Goal: Information Seeking & Learning: Learn about a topic

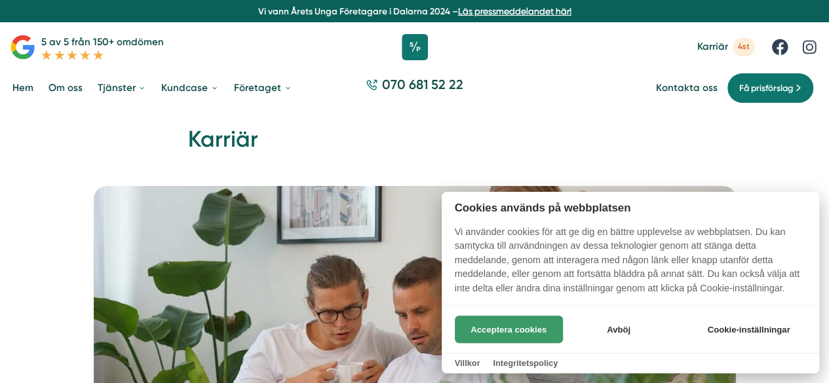
click at [493, 323] on button "Acceptera cookies" at bounding box center [509, 330] width 108 height 28
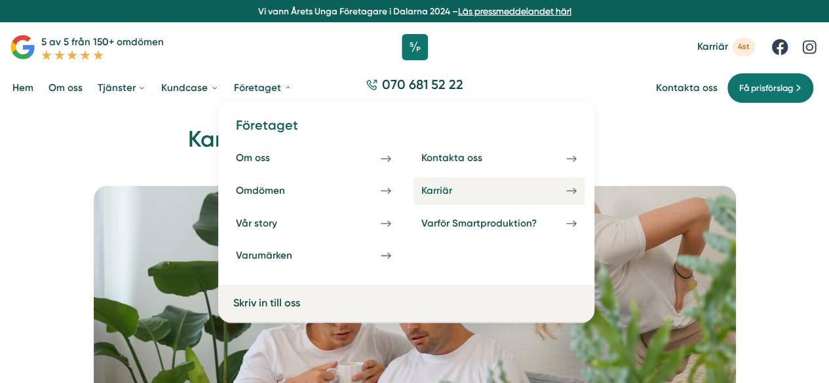
click at [435, 188] on div "Karriär" at bounding box center [451, 191] width 61 height 12
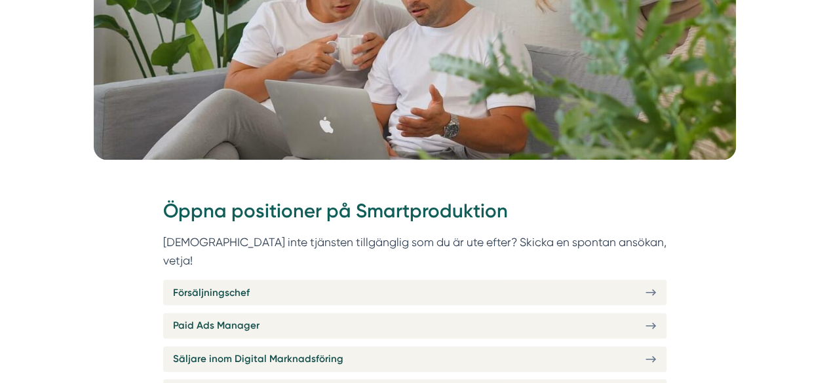
scroll to position [459, 0]
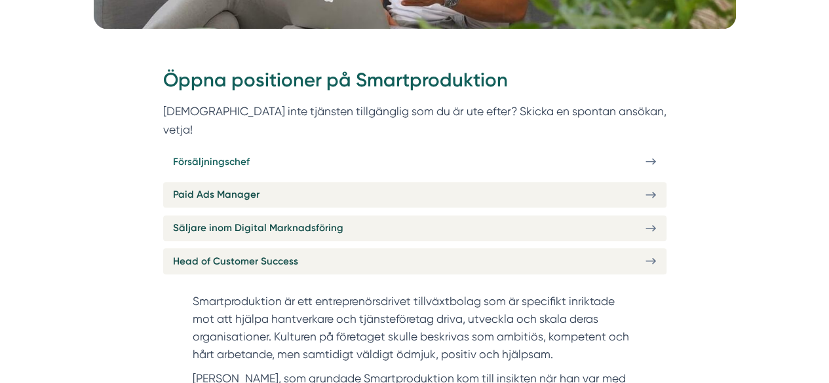
click at [287, 149] on link "Försäljningschef" at bounding box center [414, 162] width 503 height 26
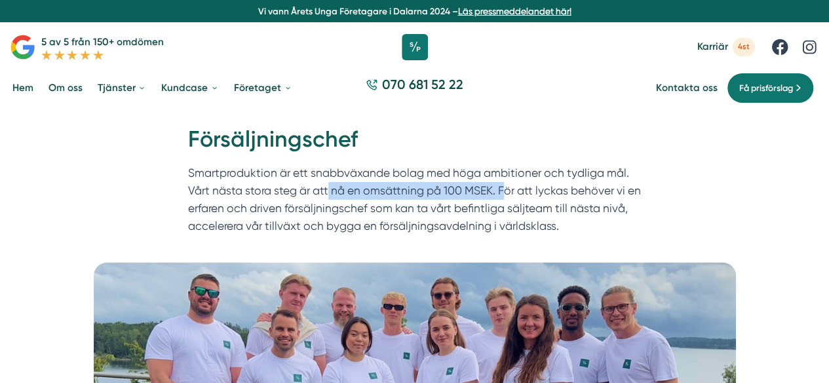
drag, startPoint x: 328, startPoint y: 199, endPoint x: 505, endPoint y: 199, distance: 176.3
click at [505, 199] on p "Smartproduktion är ett snabbväxande bolag med höga ambitioner och tydliga mål. …" at bounding box center [415, 203] width 454 height 77
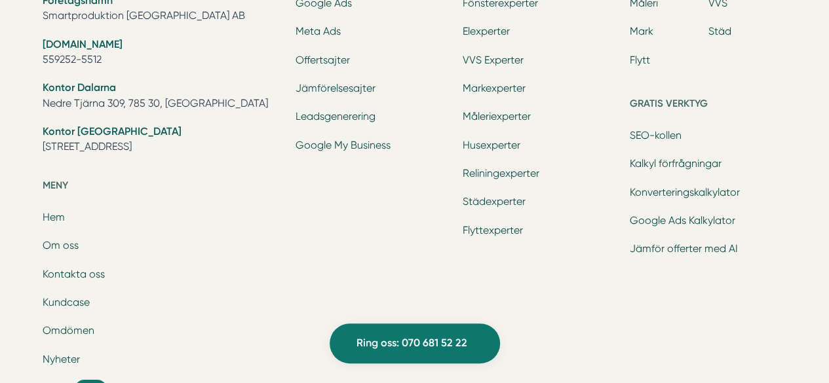
scroll to position [4981, 0]
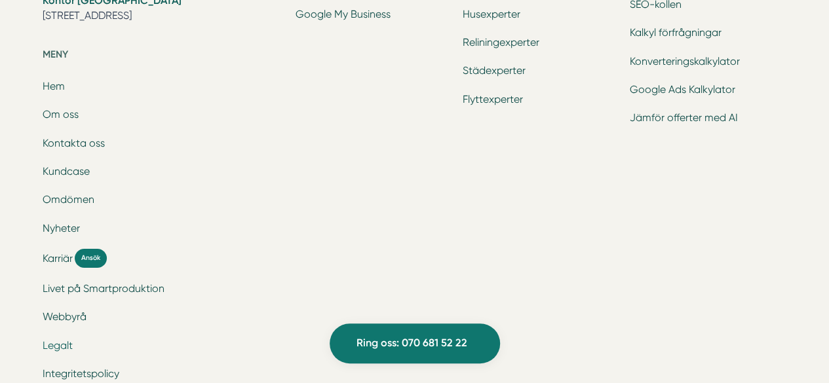
drag, startPoint x: 51, startPoint y: 319, endPoint x: 54, endPoint y: 312, distance: 7.7
drag, startPoint x: 54, startPoint y: 312, endPoint x: 15, endPoint y: 262, distance: 63.6
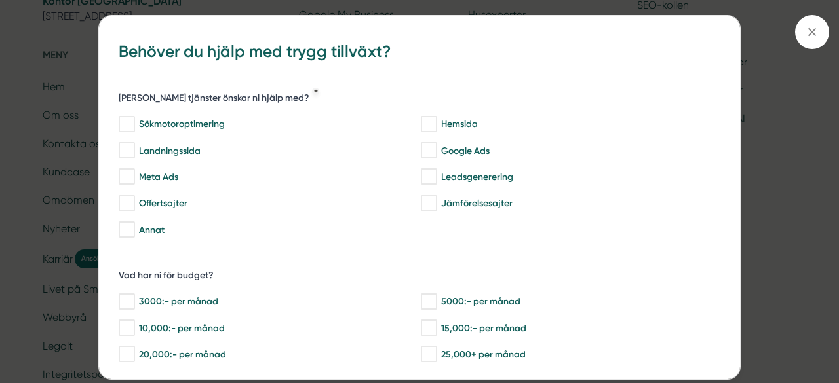
click at [42, 107] on div "bbc9b822-b2c6-488a-ab3e-9a2d59e49c7c Behöver du hjälp med trygg tillväxt? Vilka…" at bounding box center [419, 191] width 839 height 383
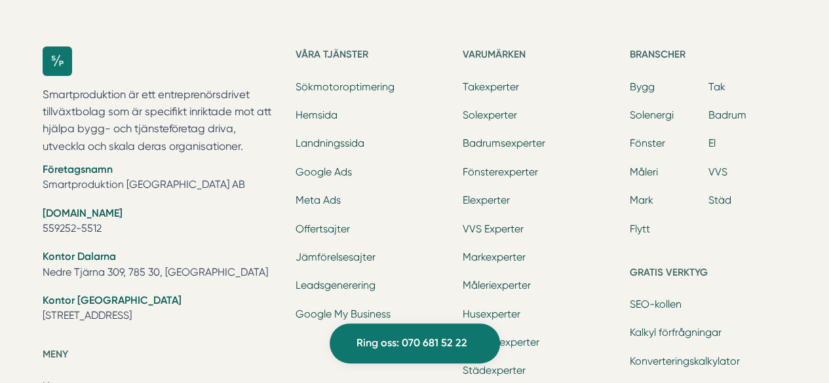
scroll to position [4592, 0]
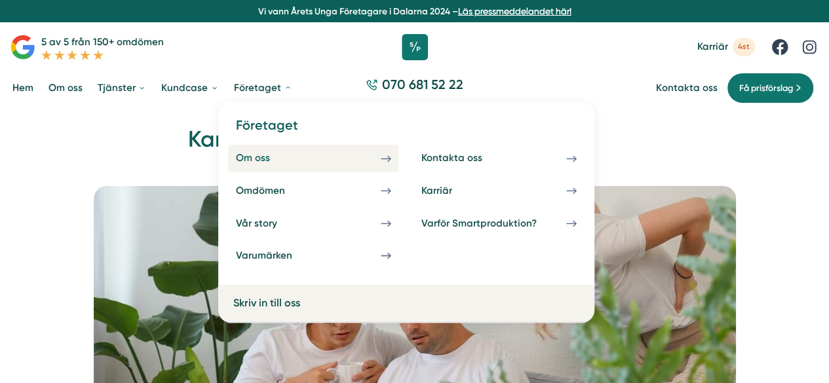
click at [357, 153] on link "Om oss" at bounding box center [313, 159] width 170 height 28
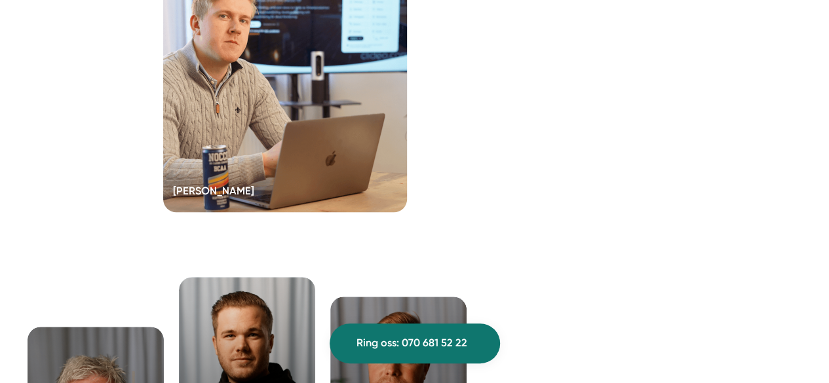
scroll to position [2491, 0]
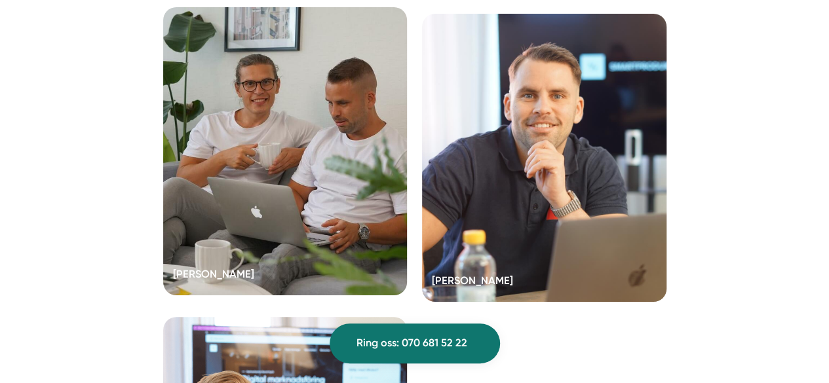
click at [286, 184] on div at bounding box center [285, 151] width 244 height 288
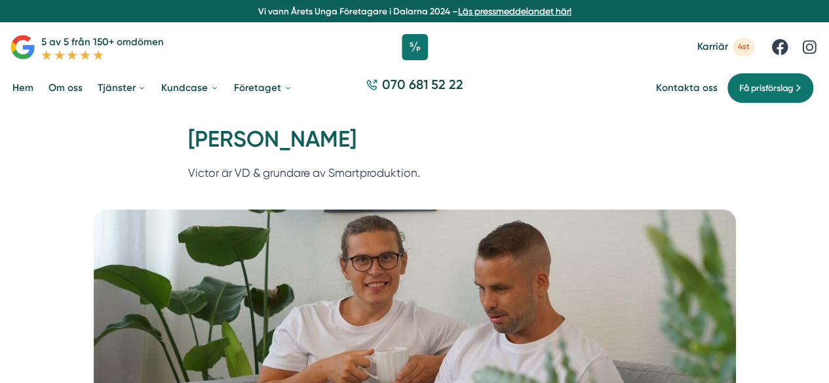
drag, startPoint x: 180, startPoint y: 136, endPoint x: 390, endPoint y: 136, distance: 209.7
click at [390, 136] on div "Hem » [GEOGRAPHIC_DATA] » [PERSON_NAME] [PERSON_NAME] Victor är VD & grundare a…" at bounding box center [415, 157] width 478 height 64
copy h1 "[PERSON_NAME]"
click at [437, 153] on h1 "[PERSON_NAME]" at bounding box center [415, 145] width 454 height 40
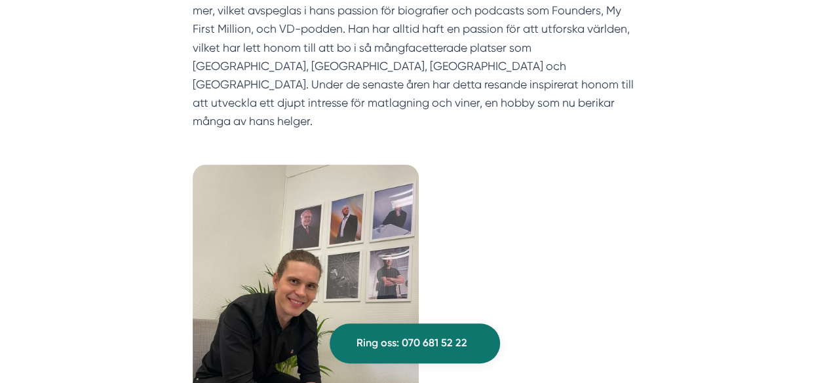
scroll to position [655, 0]
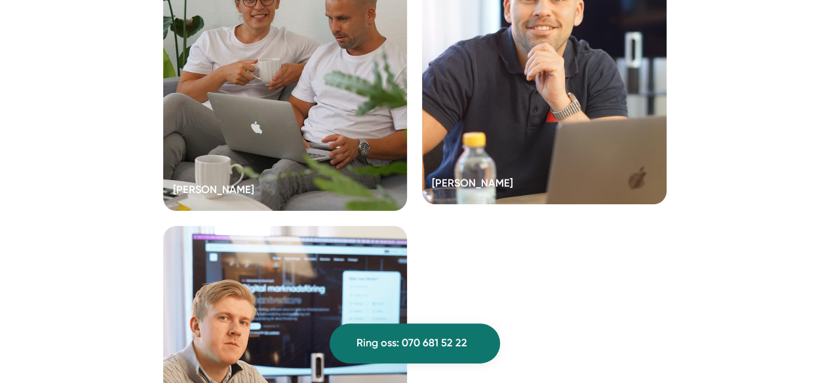
scroll to position [2451, 0]
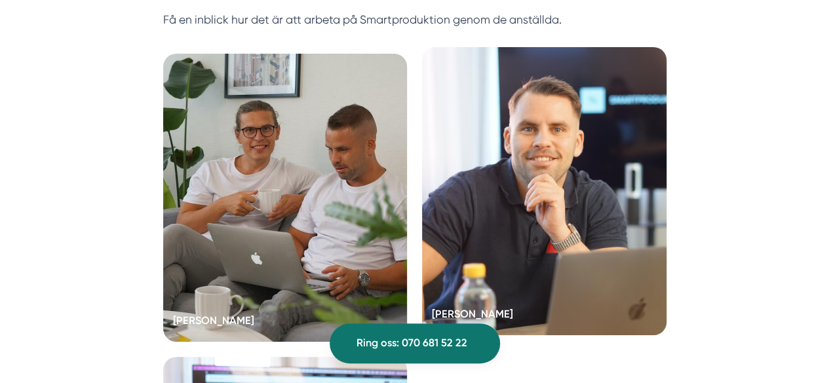
click at [565, 163] on div at bounding box center [544, 191] width 244 height 288
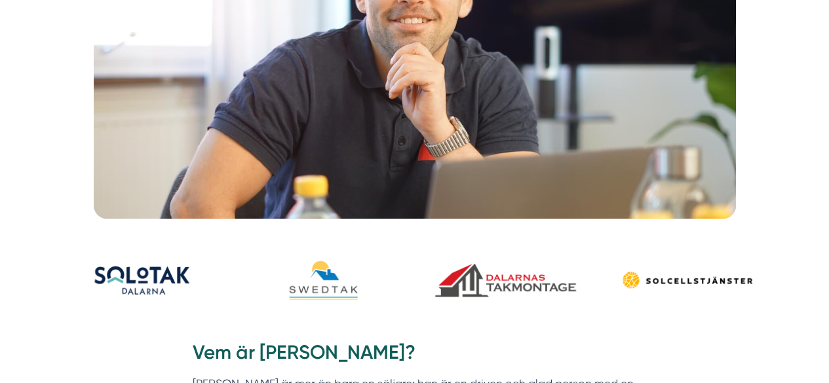
scroll to position [590, 0]
